Goal: Transaction & Acquisition: Download file/media

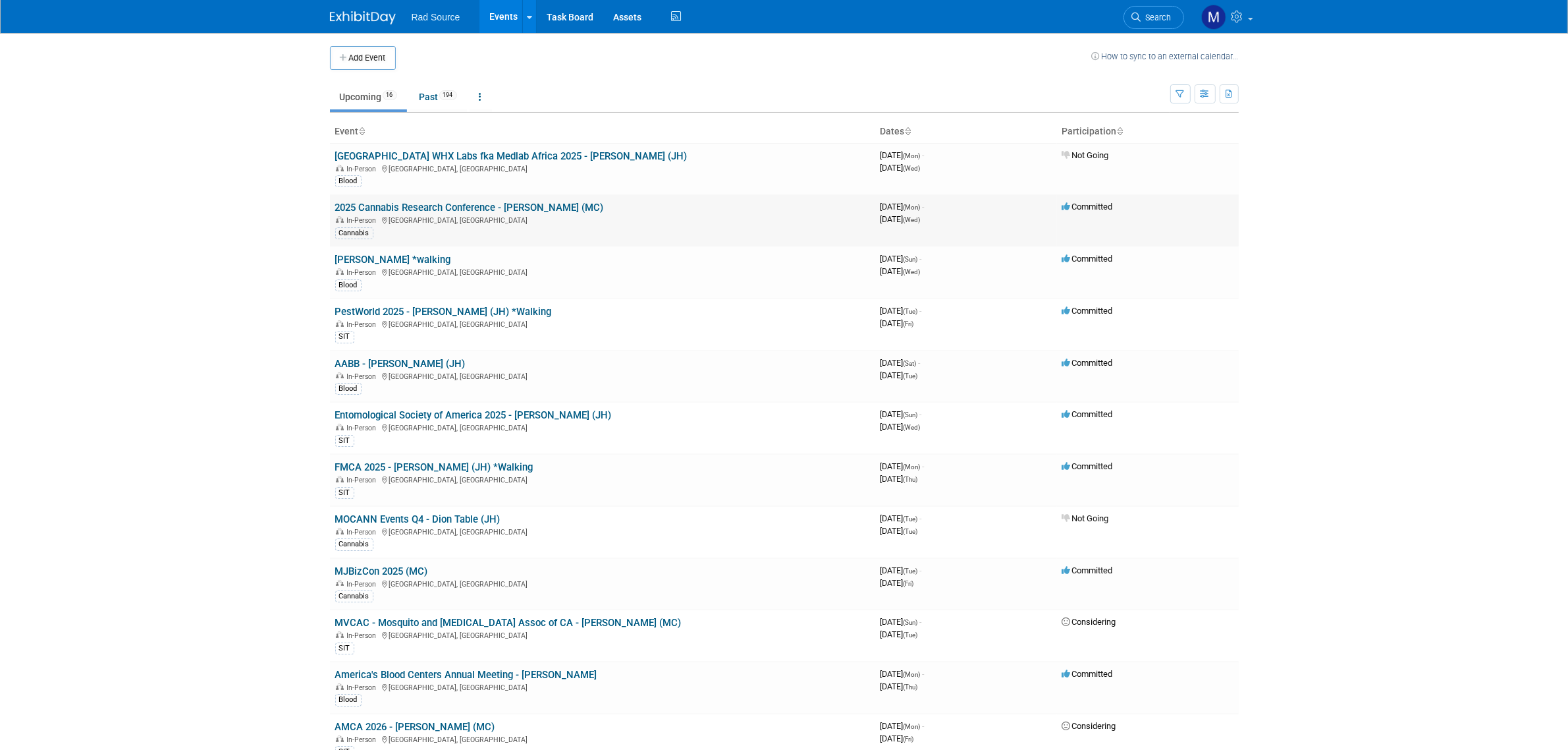
click at [525, 211] on link "2025 Cannabis Research Conference - [PERSON_NAME] (MC)" at bounding box center [469, 207] width 268 height 12
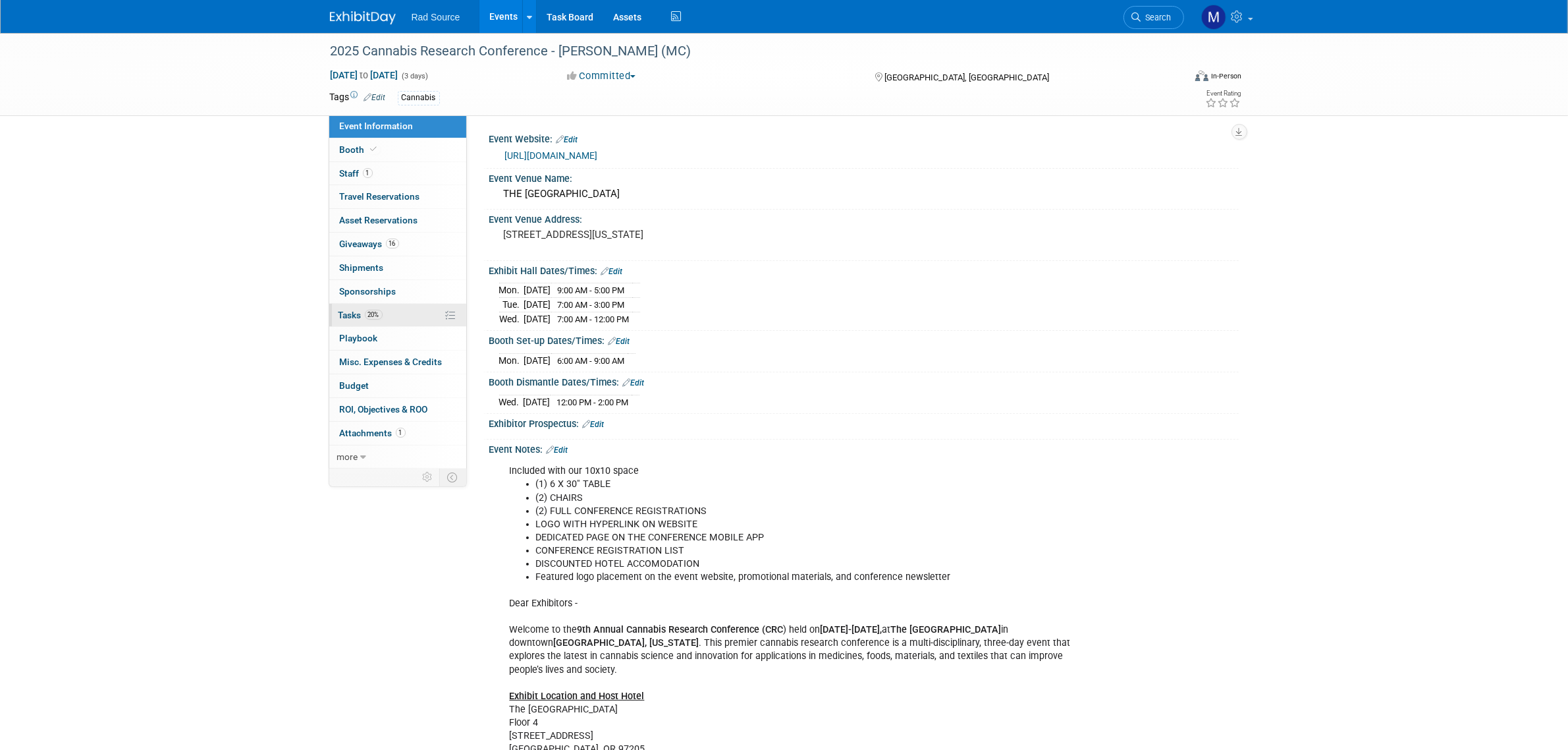
click at [403, 315] on link "20% Tasks 20%" at bounding box center [397, 315] width 137 height 23
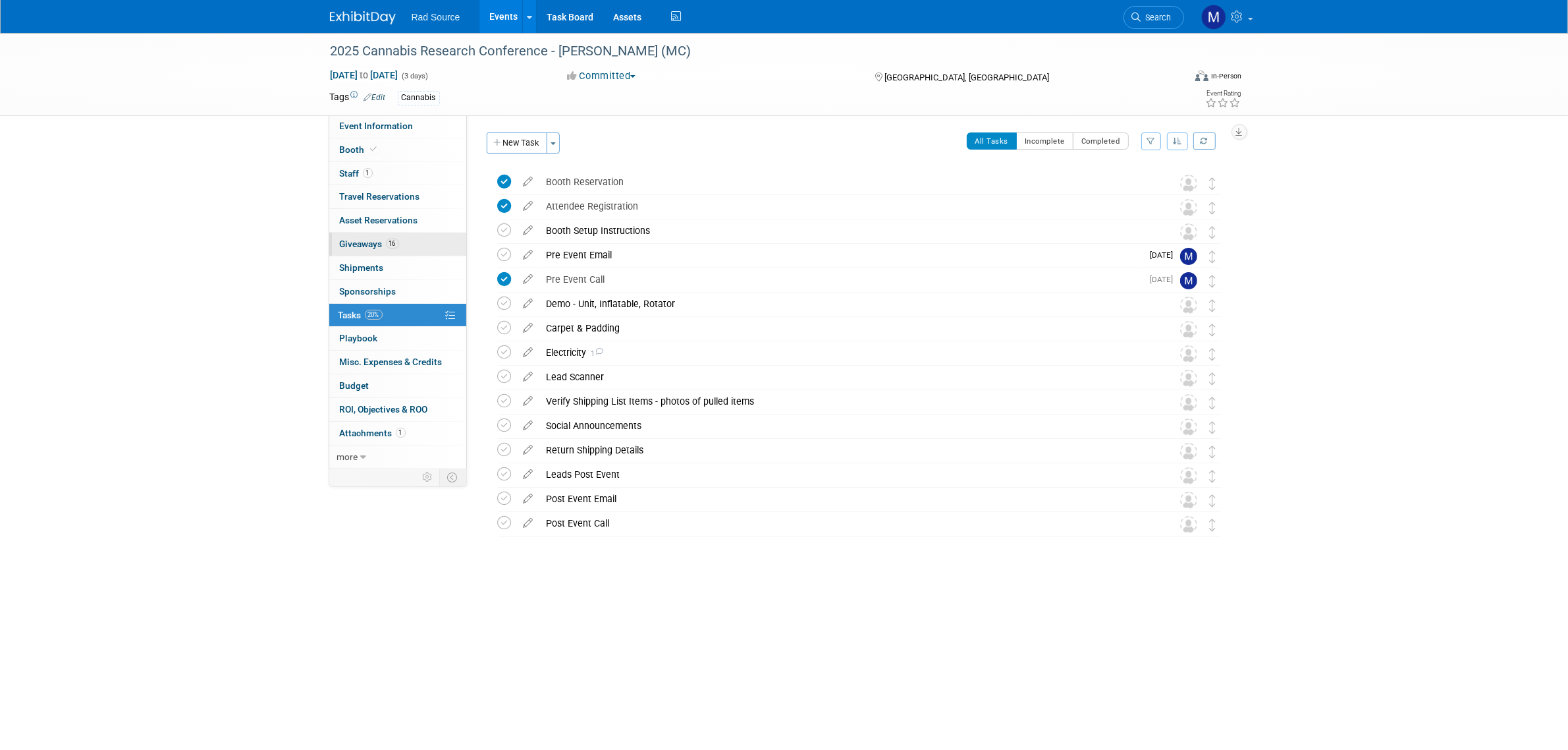
click at [423, 249] on link "16 Giveaways 16" at bounding box center [397, 244] width 137 height 23
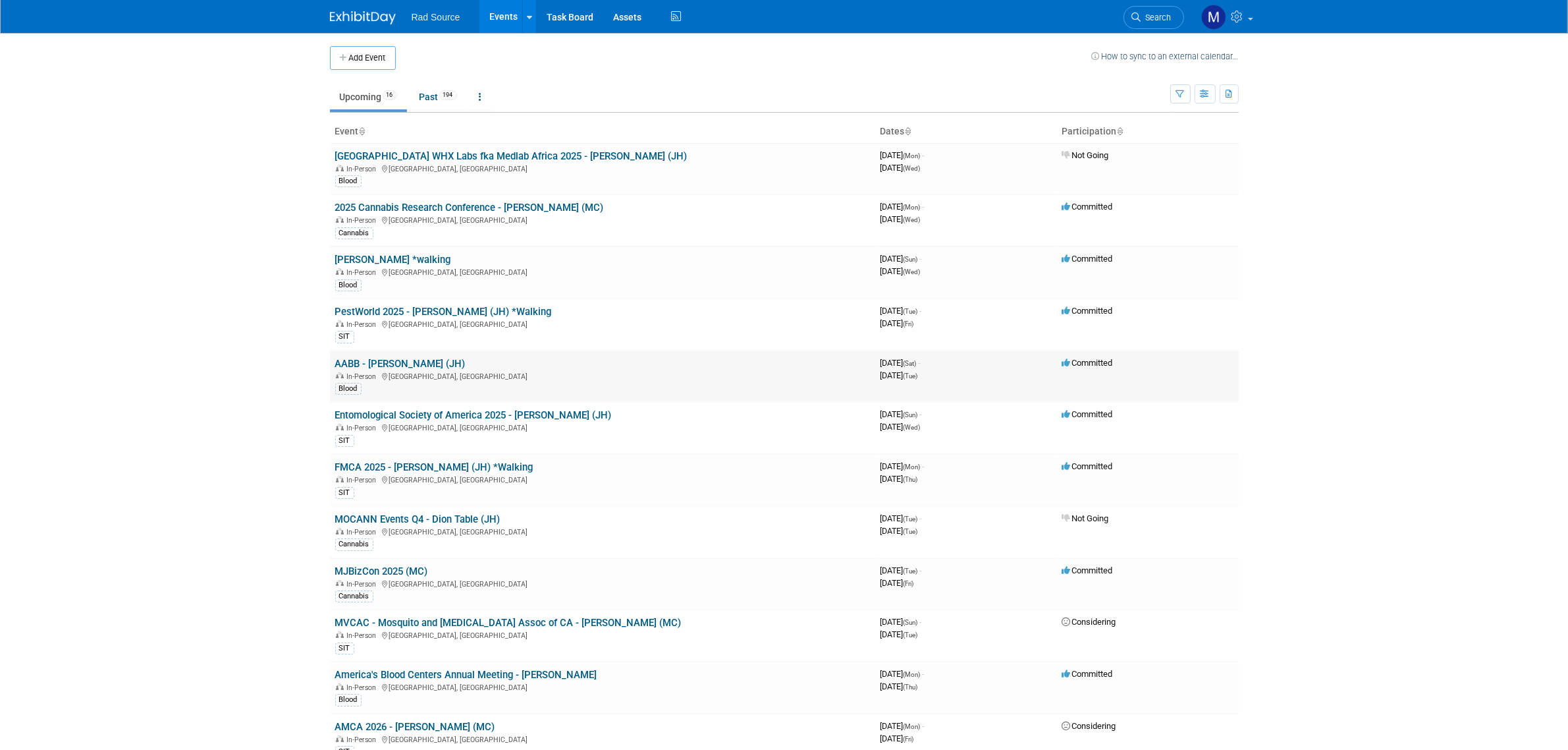
click at [395, 360] on link "AABB - [PERSON_NAME] (JH)" at bounding box center [399, 363] width 130 height 12
click at [425, 103] on link "Past 194" at bounding box center [438, 96] width 57 height 25
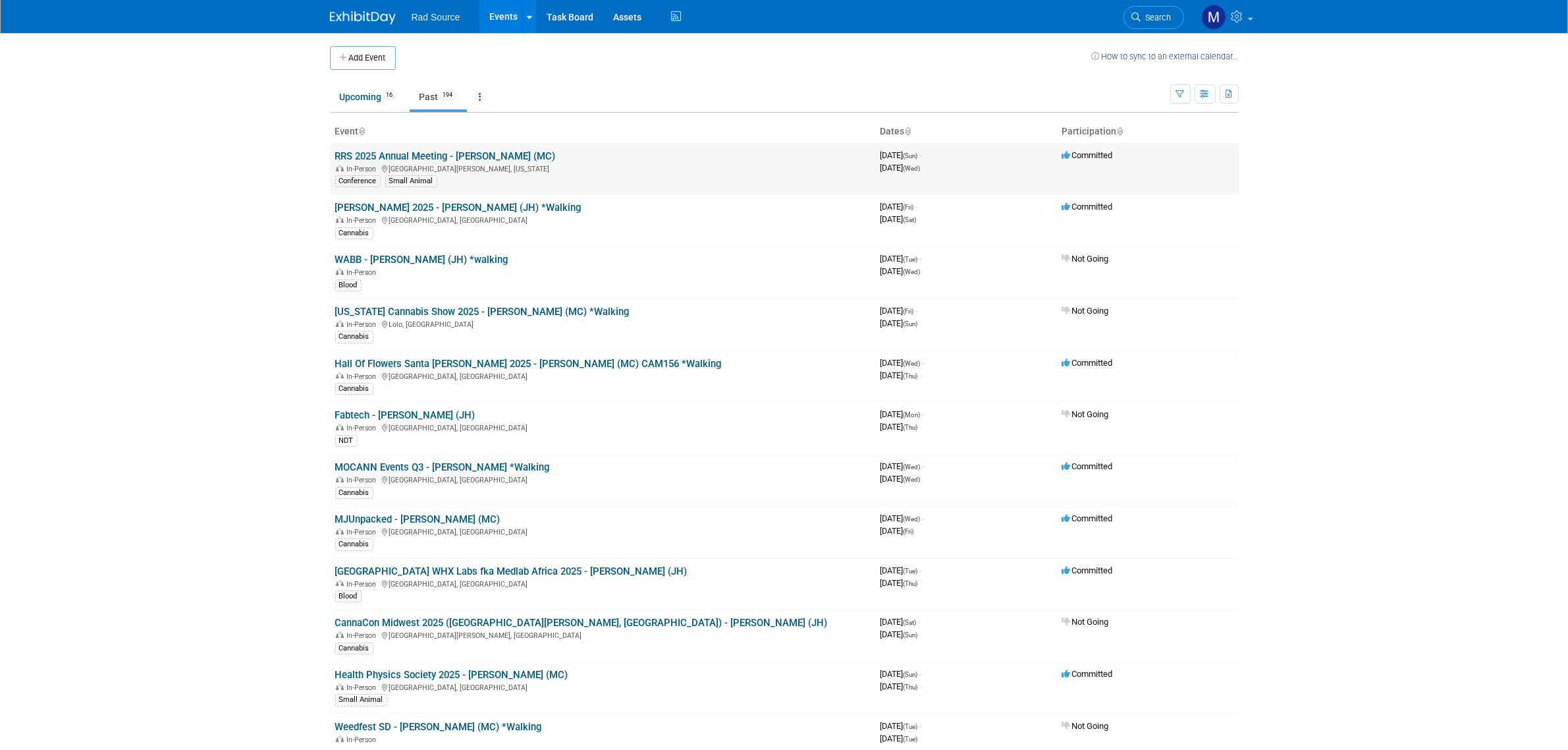
click at [467, 158] on link "RRS 2025 Annual Meeting - [PERSON_NAME] (MC)" at bounding box center [445, 156] width 221 height 12
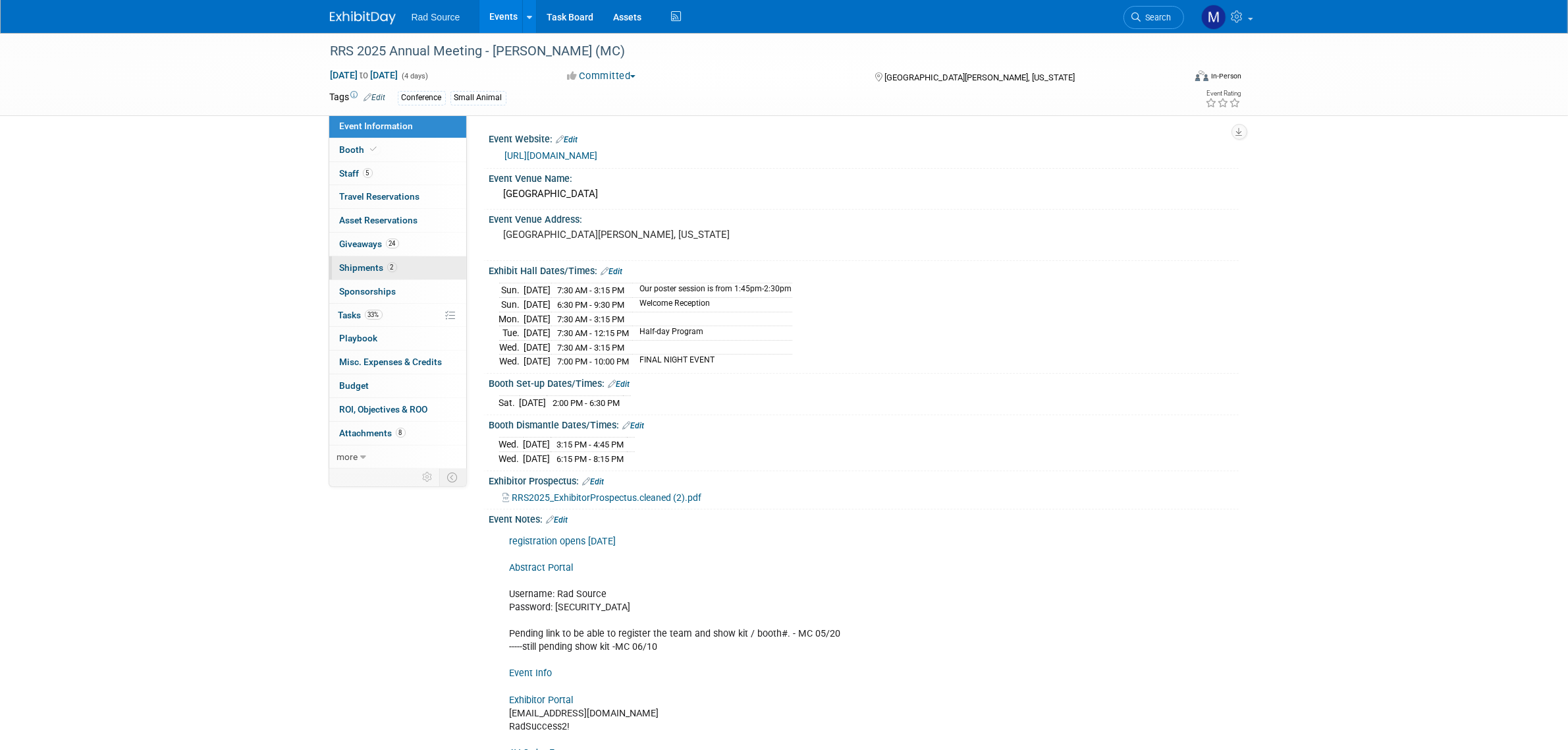
click at [405, 264] on link "2 Shipments 2" at bounding box center [397, 268] width 137 height 23
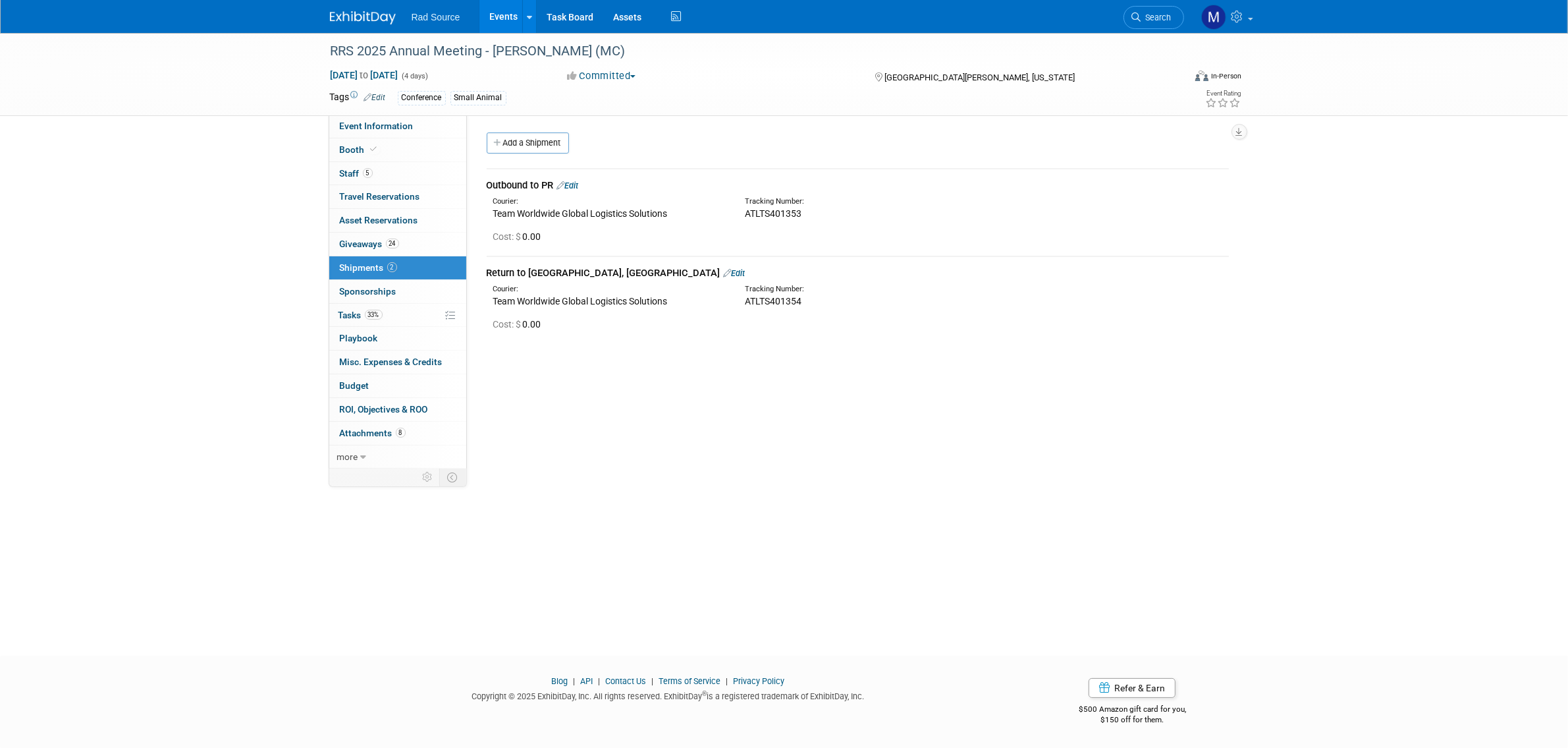
drag, startPoint x: 561, startPoint y: 297, endPoint x: 491, endPoint y: 296, distance: 70.0
click at [491, 296] on div "Courier: Team Worldwide Global Logistics Solutions" at bounding box center [609, 295] width 251 height 23
copy div "Team Worldwide"
drag, startPoint x: 807, startPoint y: 301, endPoint x: 746, endPoint y: 300, distance: 61.0
click at [746, 300] on div "ATLTS401354" at bounding box center [892, 301] width 295 height 13
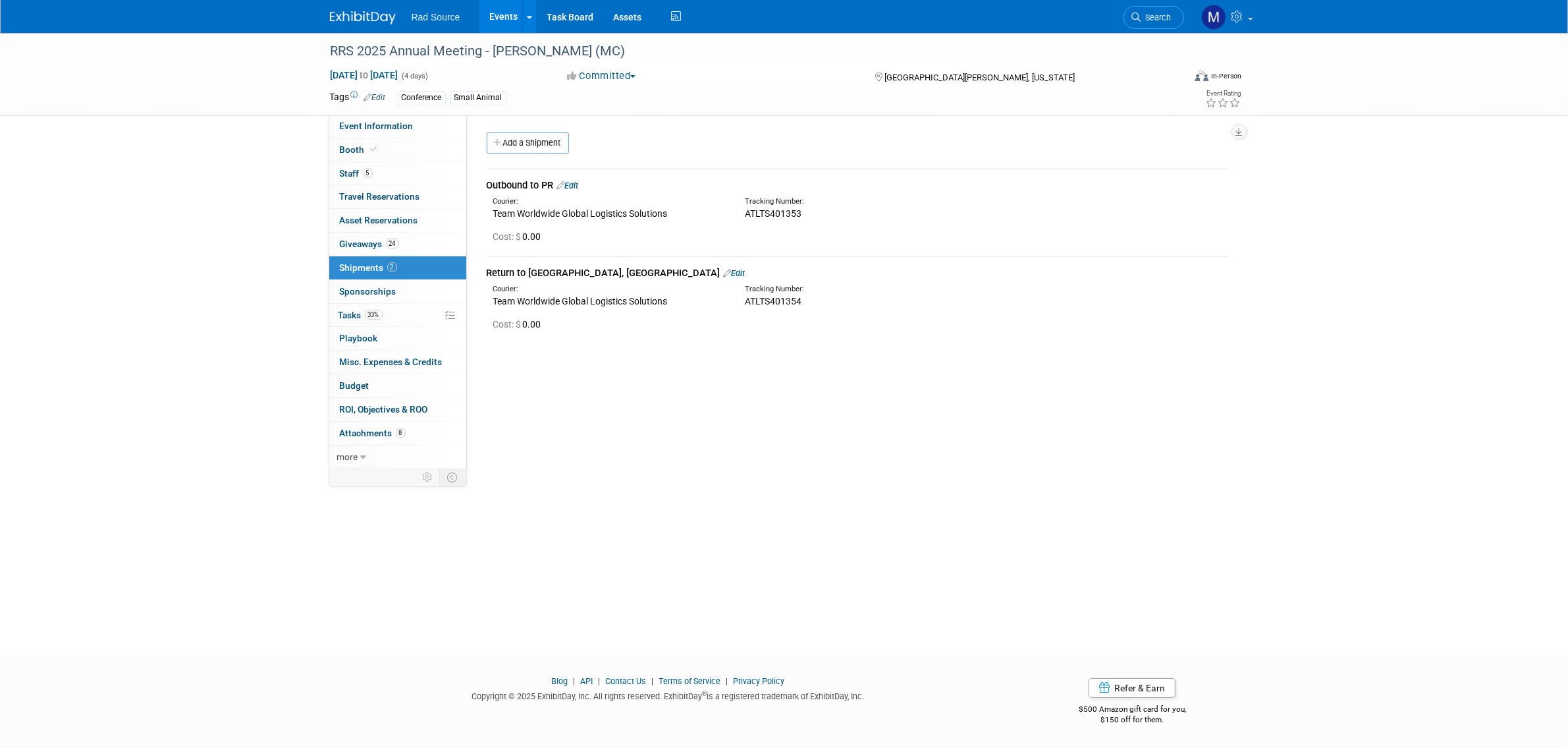
copy span "ATLTS401354"
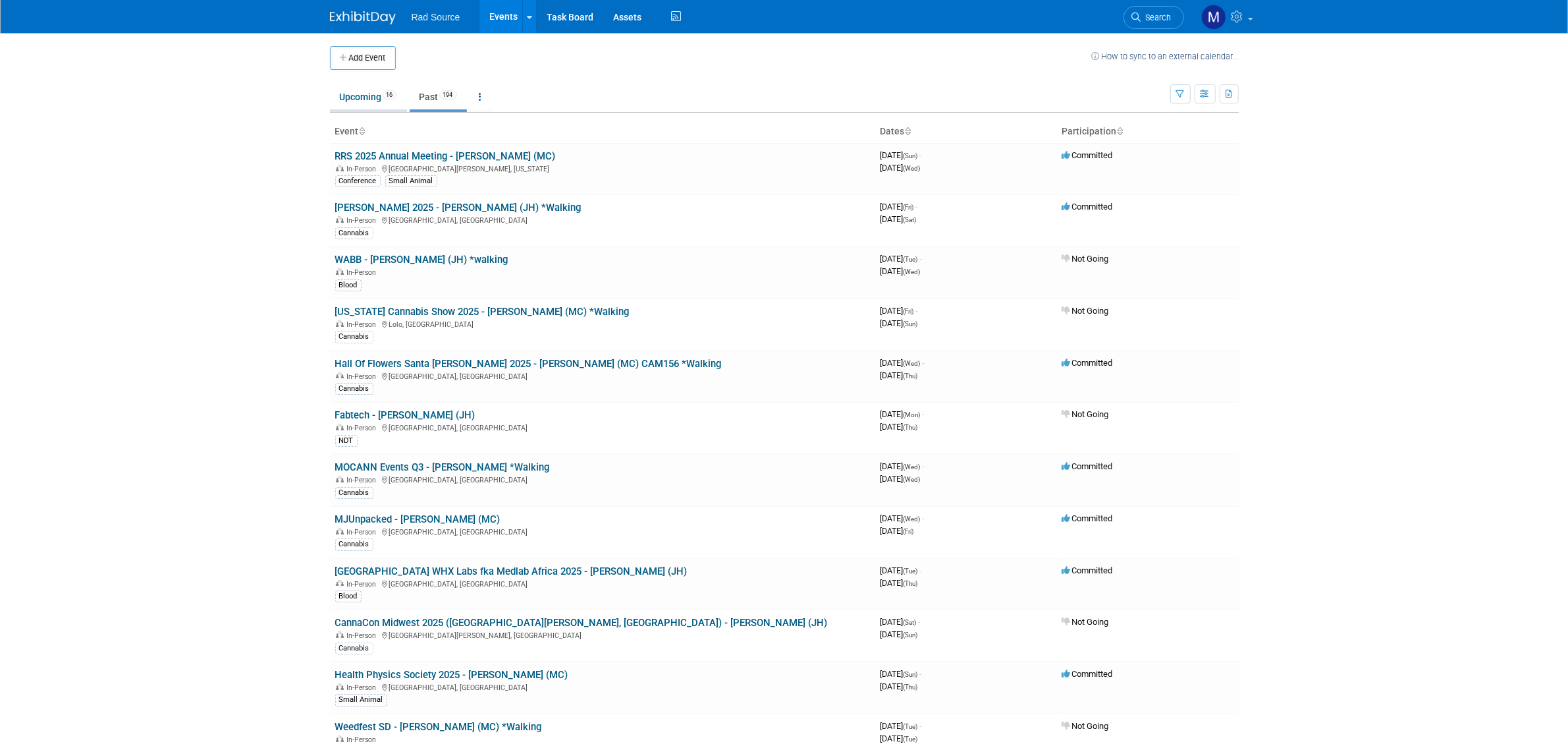
click at [361, 100] on link "Upcoming 16" at bounding box center [368, 96] width 77 height 25
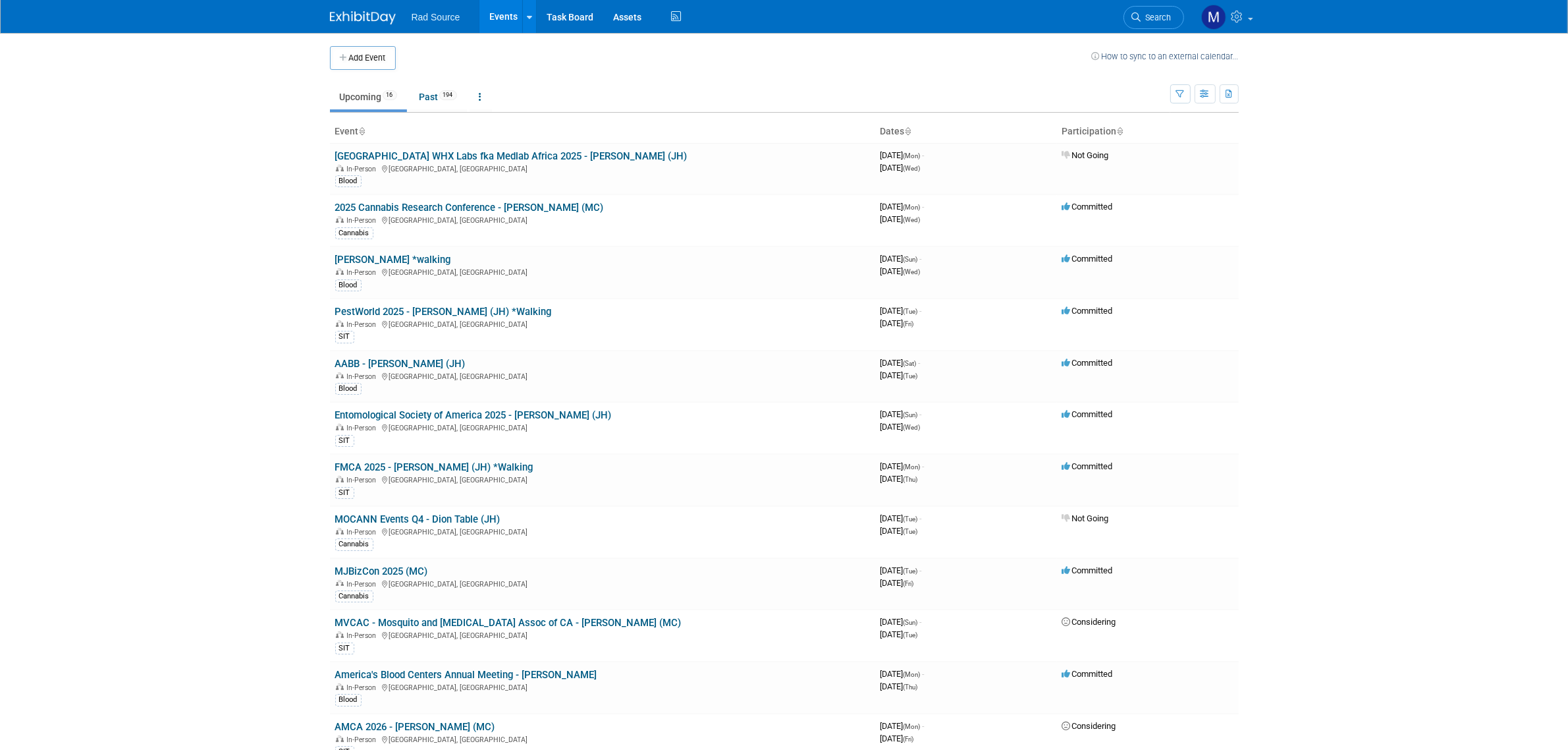
click at [208, 183] on body "Rad Source Events Add Event Bulk Upload Events Shareable Event Boards Recently …" at bounding box center [784, 375] width 1568 height 750
click at [1478, 480] on body "Rad Source Events Add Event Bulk Upload Events Shareable Event Boards Recently …" at bounding box center [784, 375] width 1568 height 750
click at [1343, 339] on body "Rad Source Events Add Event Bulk Upload Events Shareable Event Boards Recently …" at bounding box center [784, 375] width 1568 height 750
click at [520, 208] on link "2025 Cannabis Research Conference - [PERSON_NAME] (MC)" at bounding box center [469, 207] width 268 height 12
drag, startPoint x: 402, startPoint y: 364, endPoint x: 464, endPoint y: 359, distance: 62.2
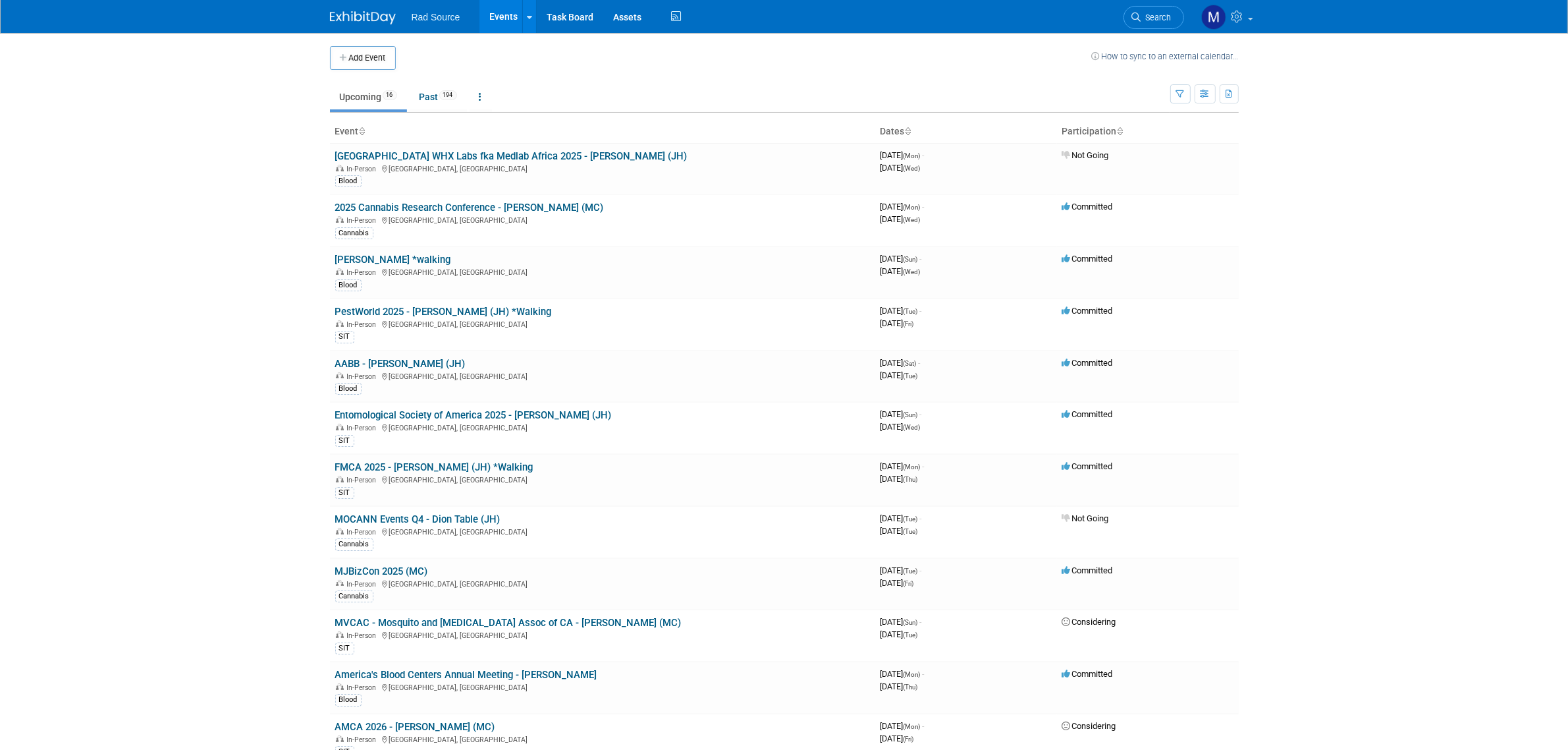
click at [402, 364] on link "AABB - [PERSON_NAME] (JH)" at bounding box center [399, 363] width 130 height 12
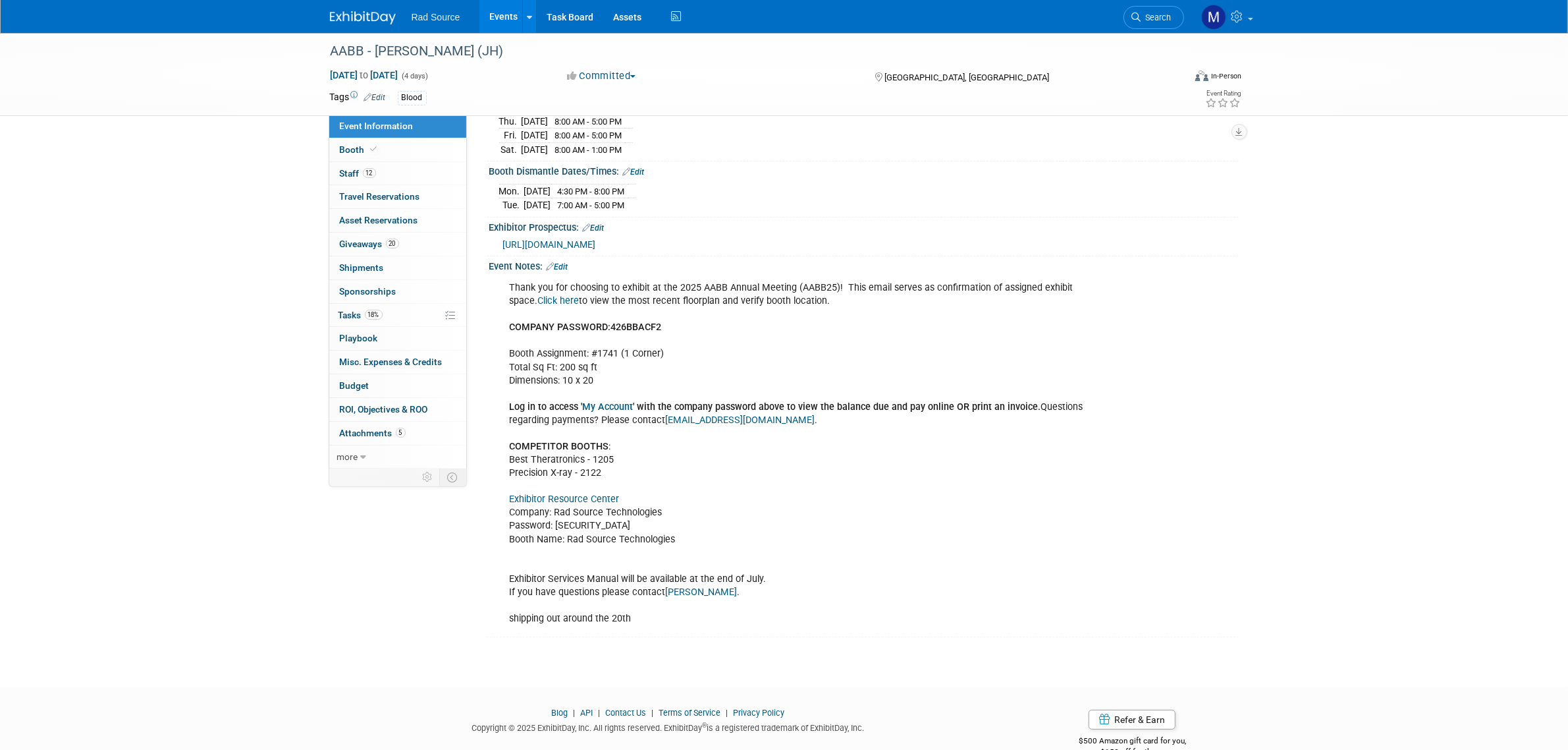
scroll to position [189, 0]
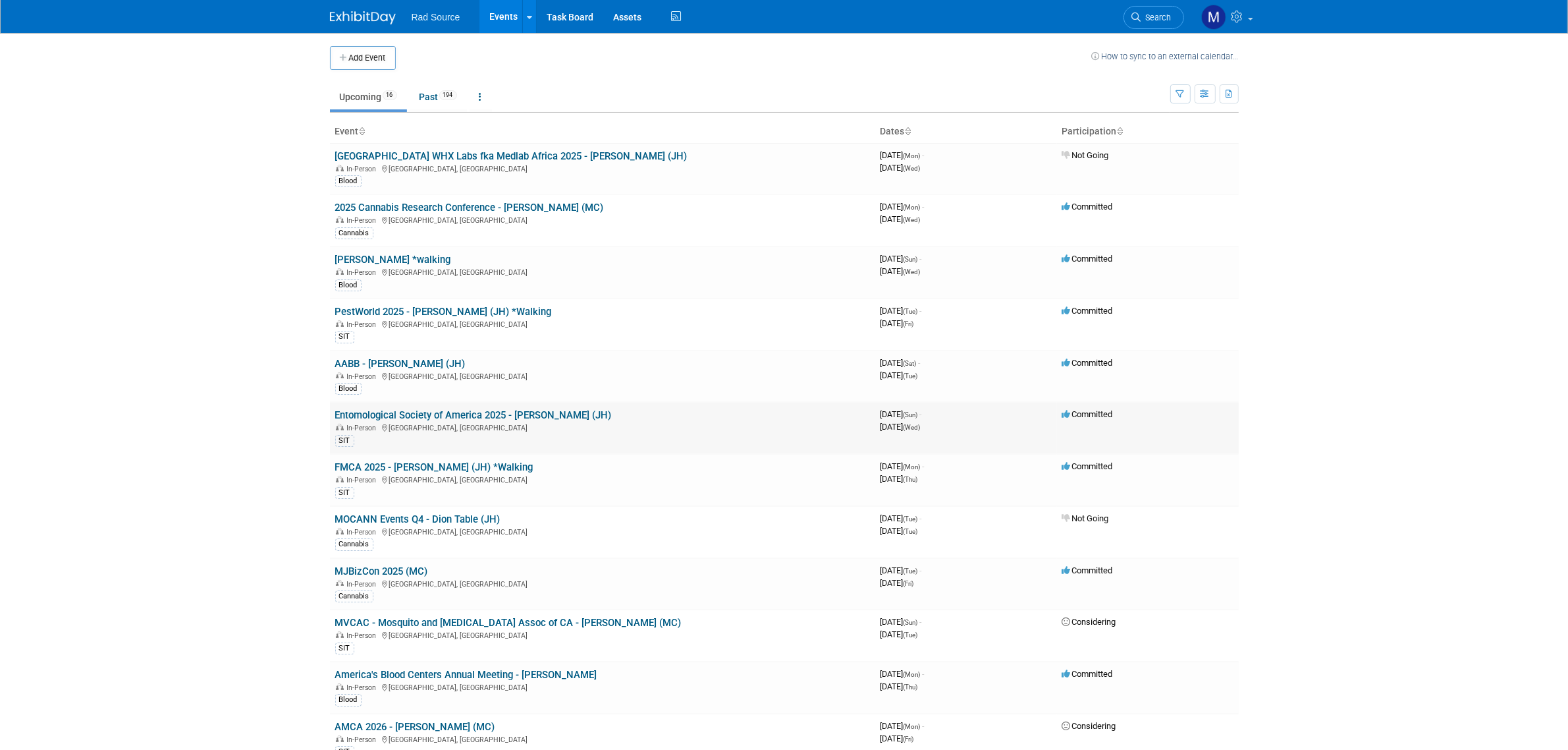
click at [526, 415] on link "Entomological Society of America 2025 - [PERSON_NAME] (JH)" at bounding box center [473, 415] width 277 height 12
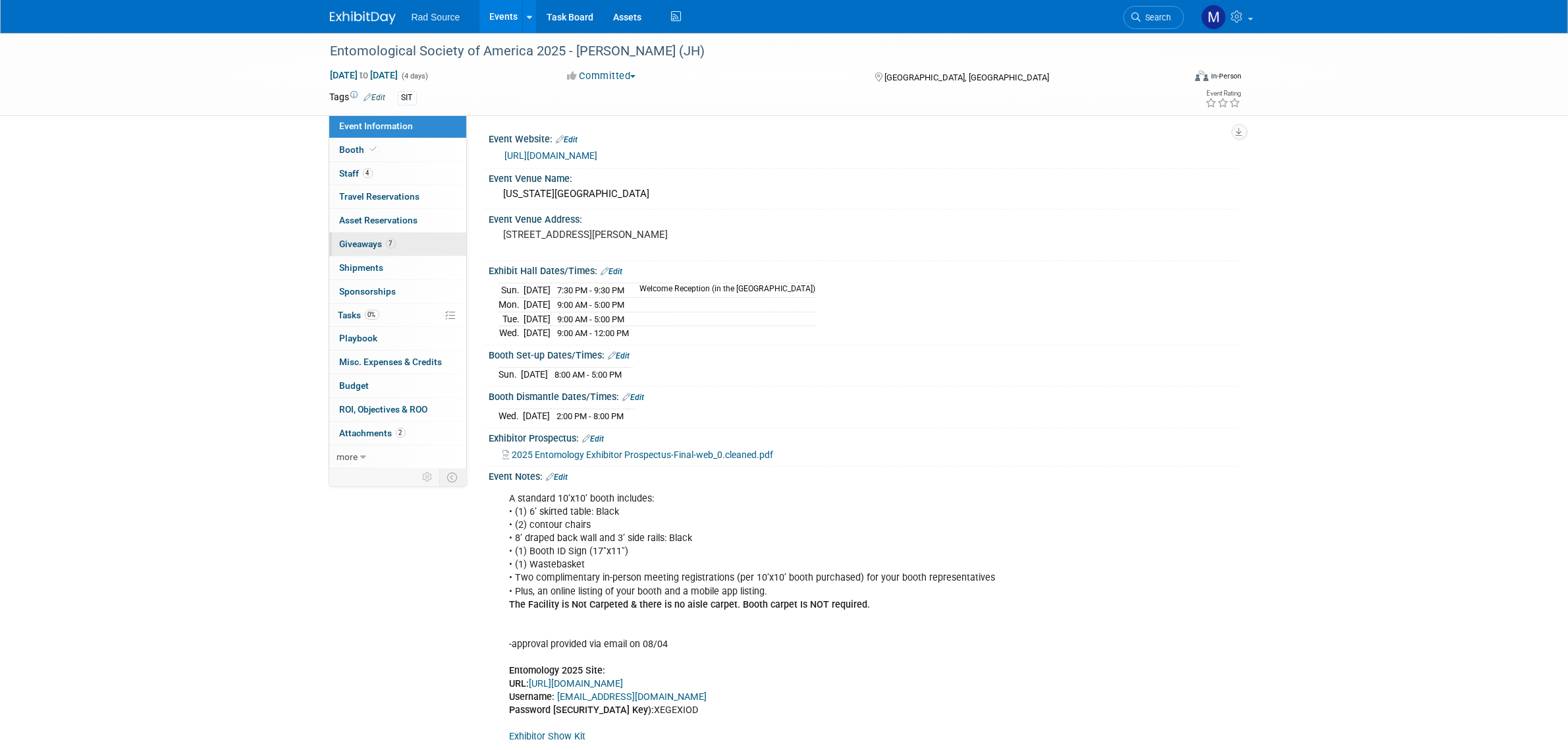
click at [448, 252] on link "7 Giveaways 7" at bounding box center [397, 244] width 137 height 23
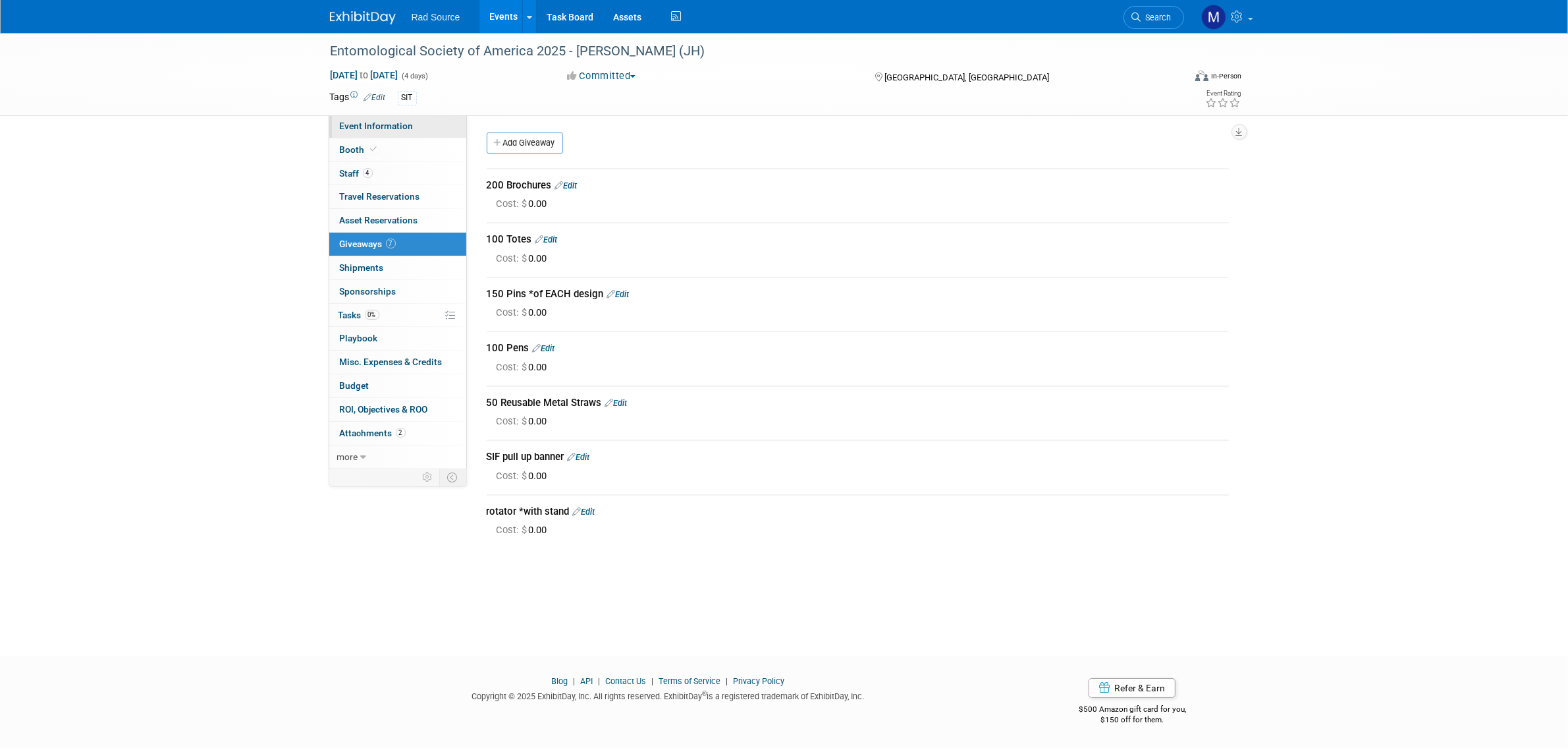
click at [374, 122] on span "Event Information" at bounding box center [376, 125] width 74 height 11
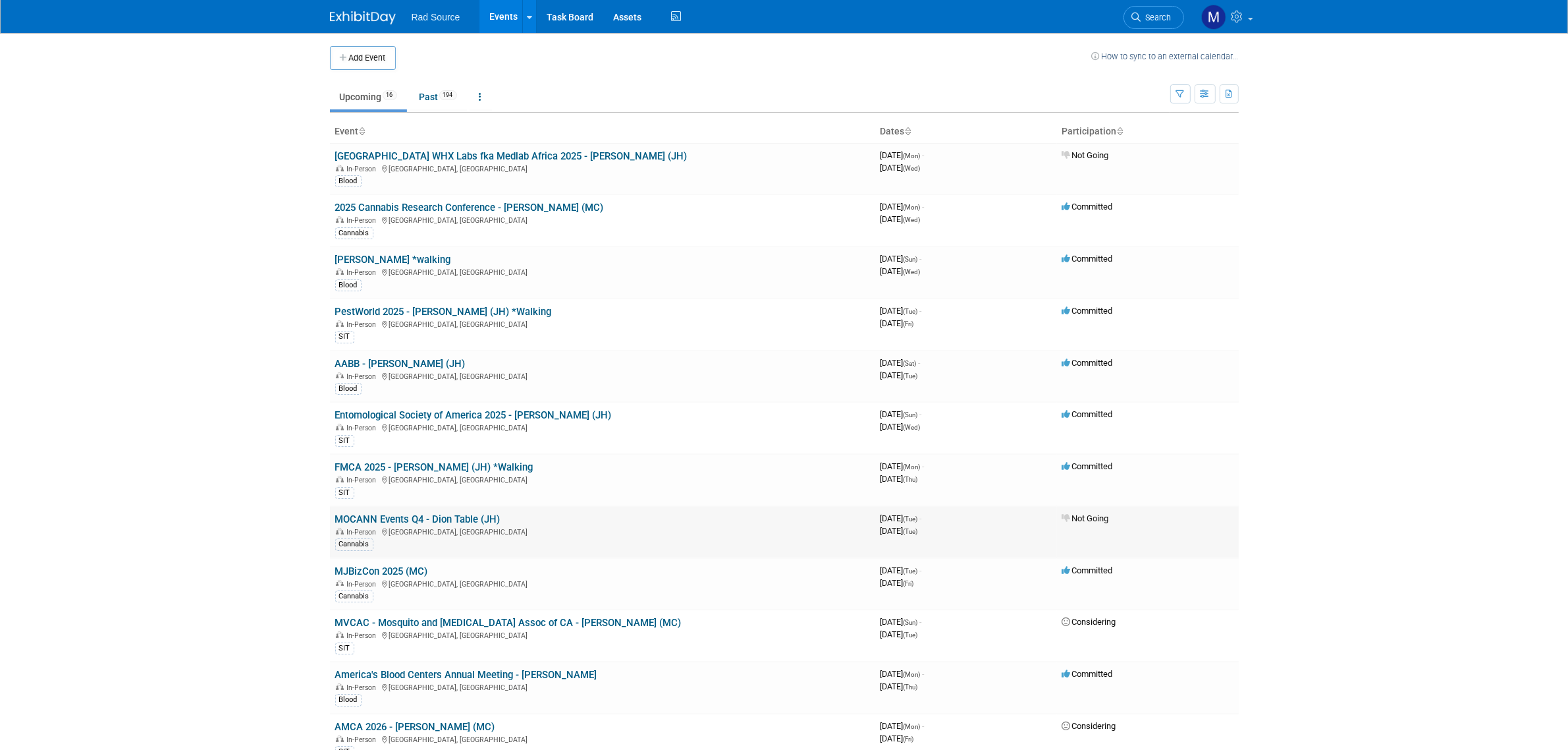
scroll to position [83, 0]
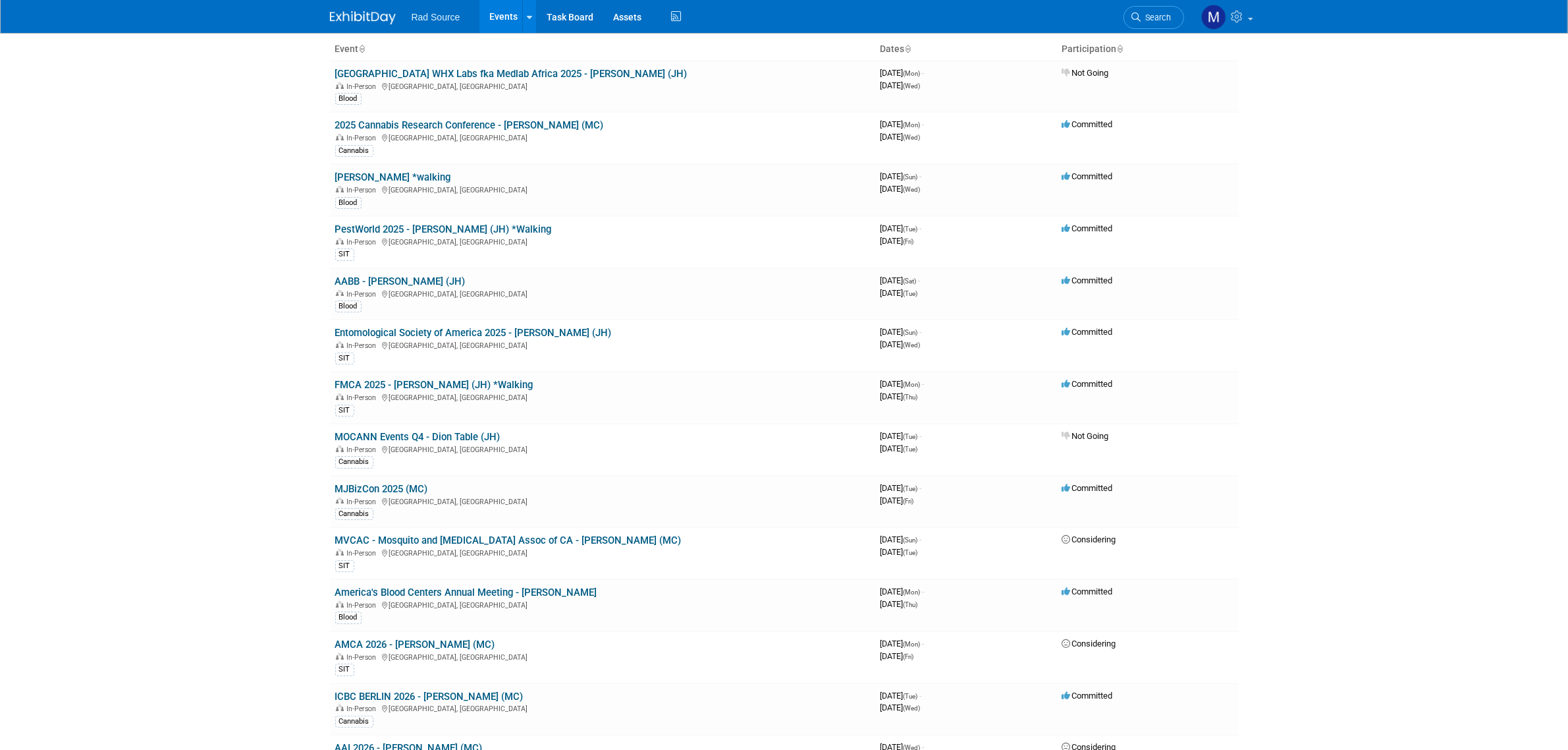
drag, startPoint x: 422, startPoint y: 491, endPoint x: 442, endPoint y: 494, distance: 20.2
click at [422, 491] on link "MJBizCon 2025 (MC)" at bounding box center [381, 489] width 93 height 12
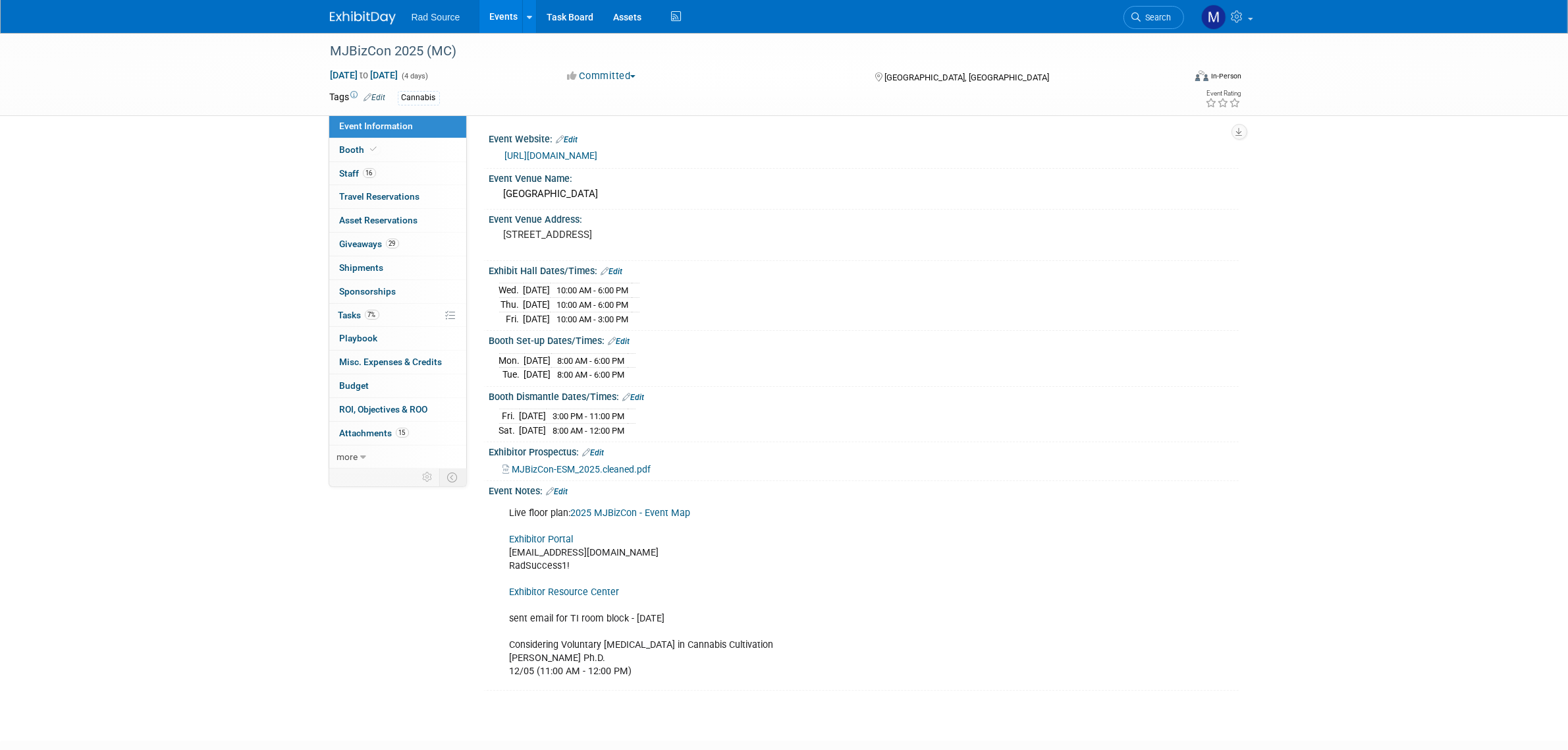
click at [150, 459] on div "MJBizCon 2025 (MC) [DATE] to [DATE] (4 days) [DATE] to [DATE] Committed Committ…" at bounding box center [784, 375] width 1568 height 684
click at [591, 593] on link "Exhibitor Resource Center" at bounding box center [564, 592] width 110 height 11
click at [620, 473] on span "MJBizCon-ESM_2025.cleaned.pdf" at bounding box center [582, 468] width 139 height 11
